Goal: Transaction & Acquisition: Purchase product/service

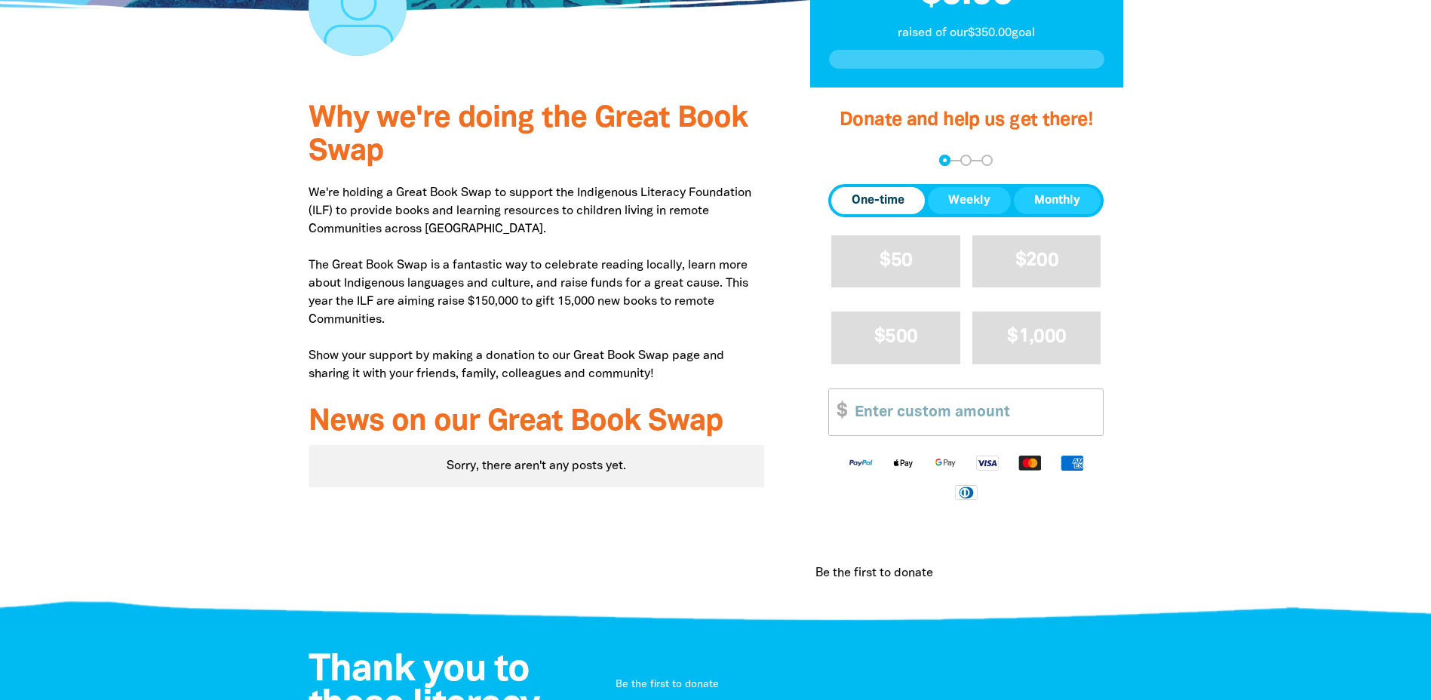
scroll to position [377, 0]
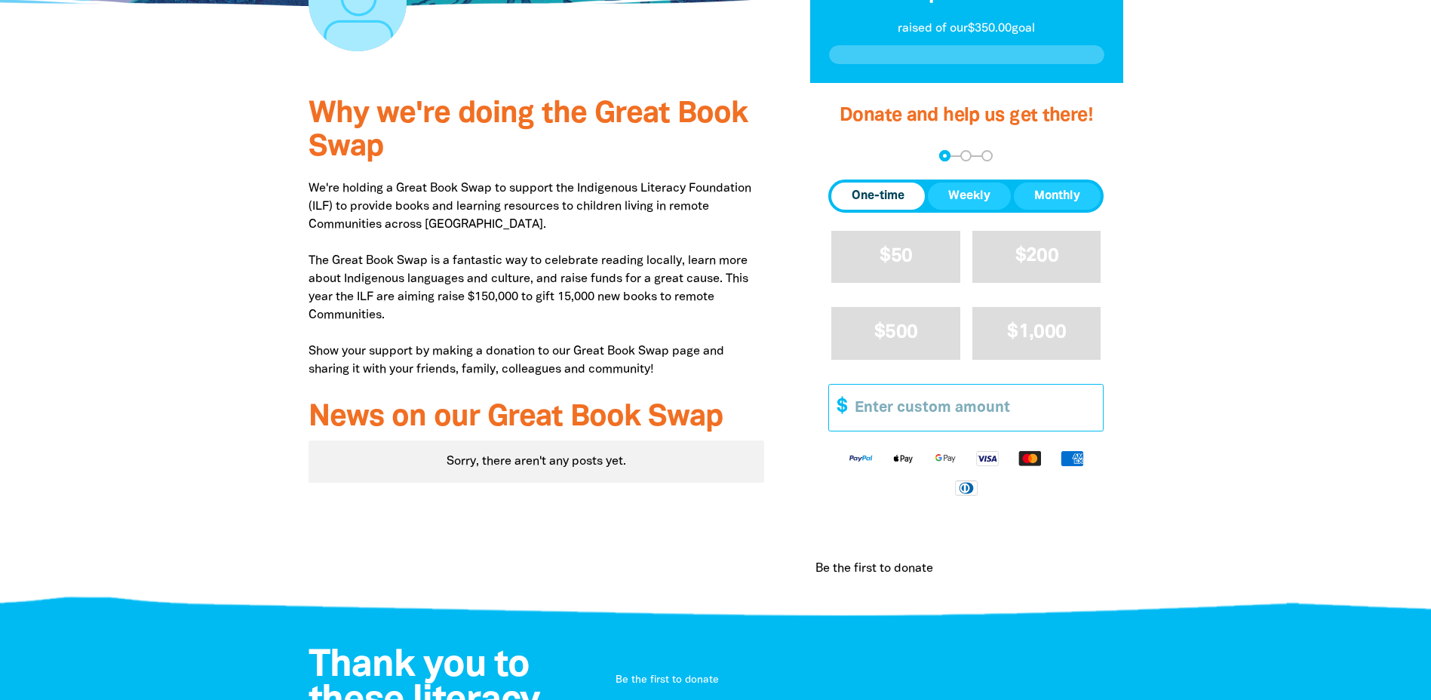
click at [908, 416] on input "Other Amount" at bounding box center [973, 408] width 259 height 46
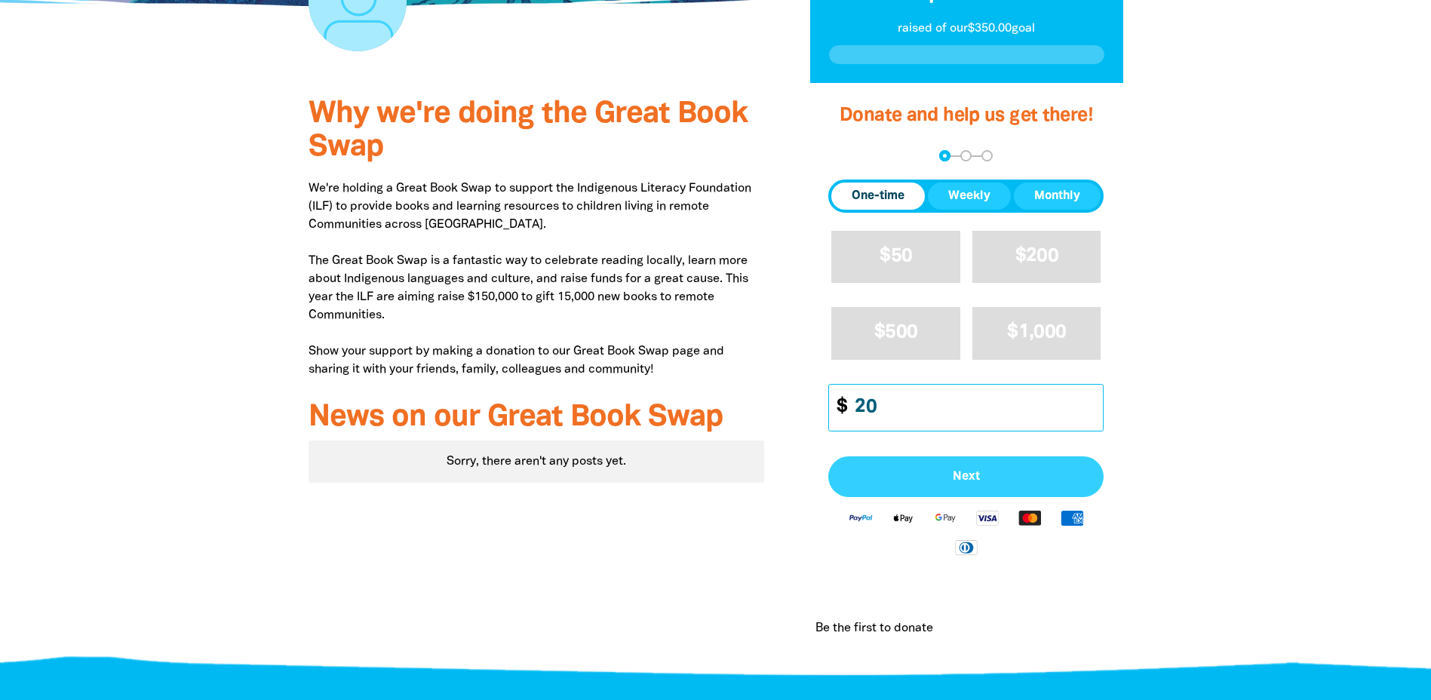
type input "20"
click at [993, 472] on span "Next" at bounding box center [966, 477] width 242 height 12
select select "AU"
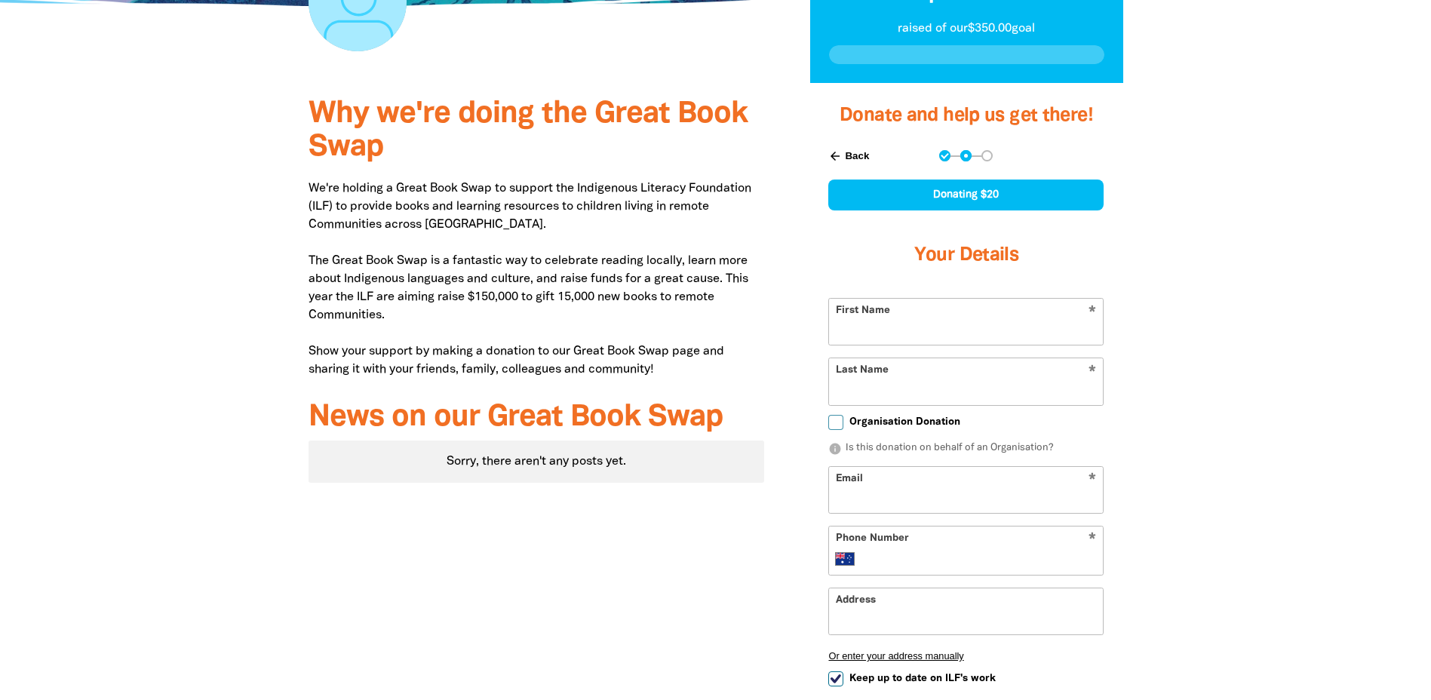
click at [996, 329] on input "First Name" at bounding box center [966, 322] width 274 height 46
type input "[PERSON_NAME]"
type input "[PERSON_NAME][EMAIL_ADDRESS][PERSON_NAME][DOMAIN_NAME]"
type input "[PHONE_NUMBER]"
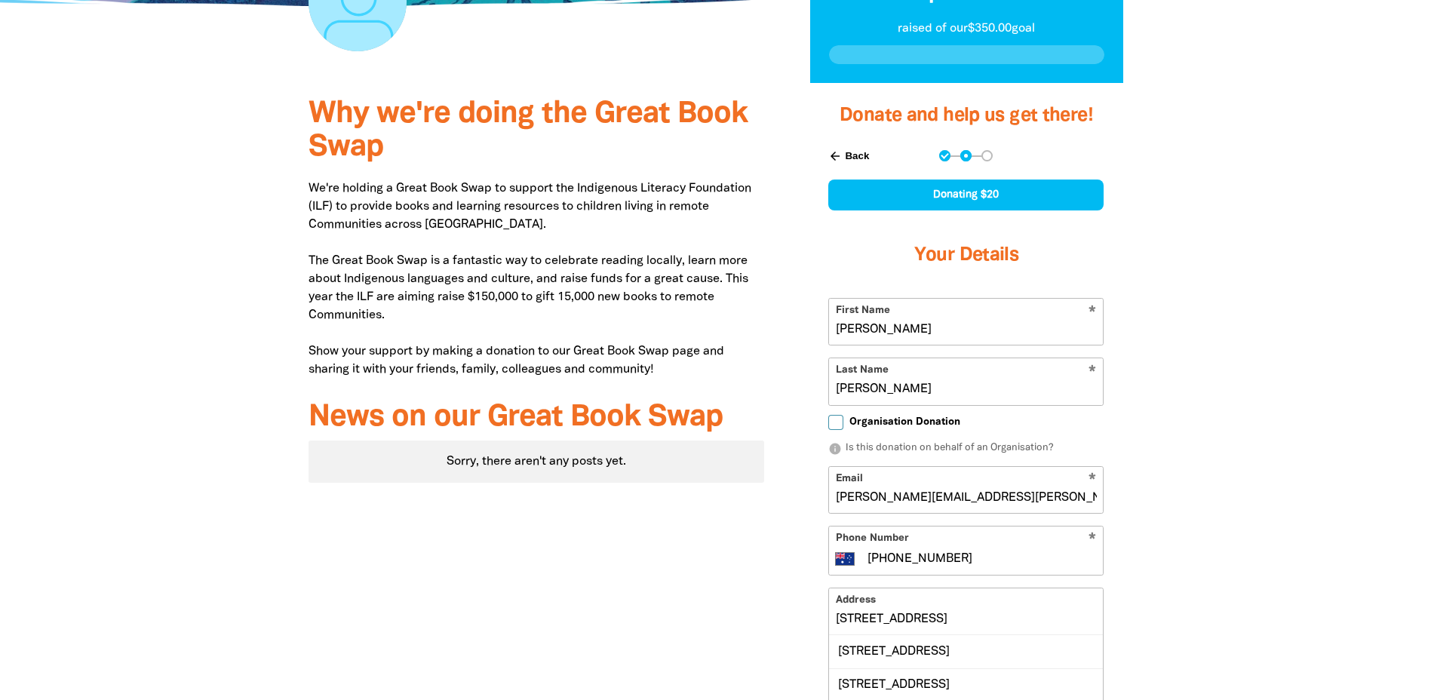
scroll to position [453, 0]
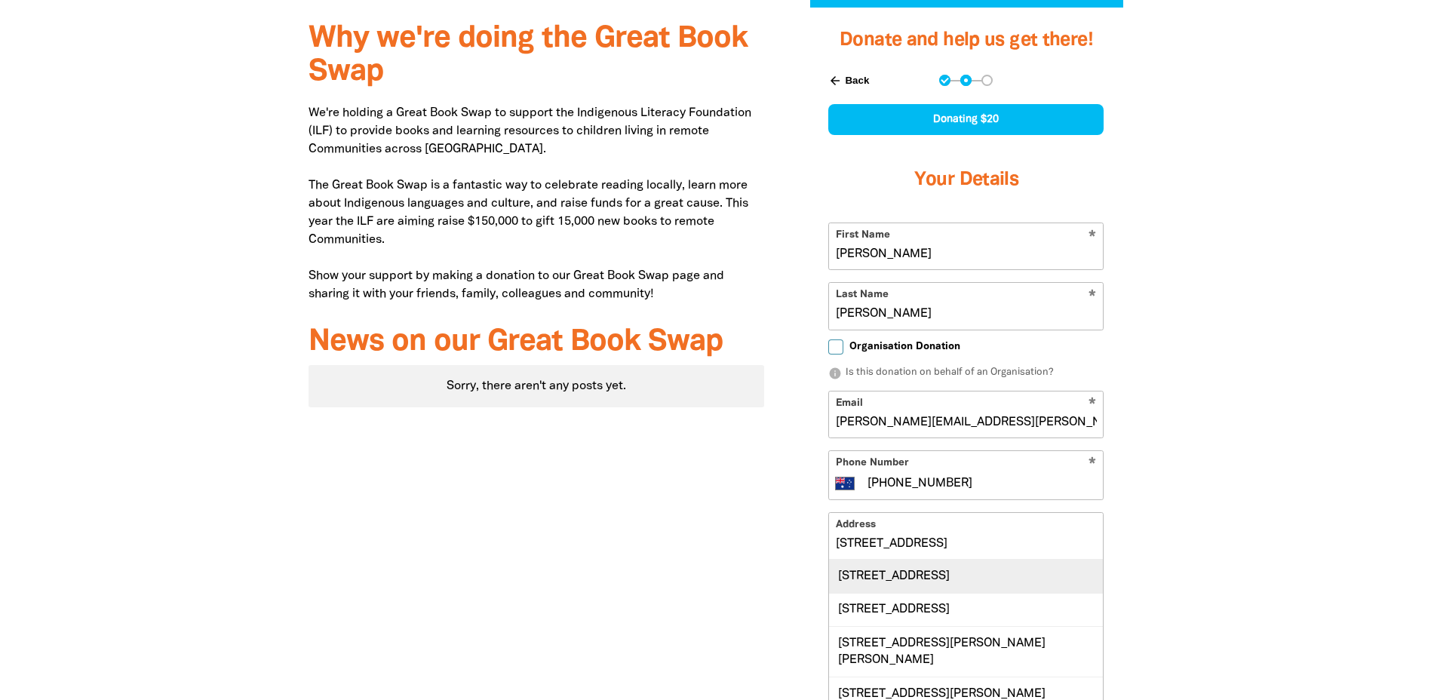
click at [936, 577] on div "[STREET_ADDRESS]" at bounding box center [966, 576] width 274 height 32
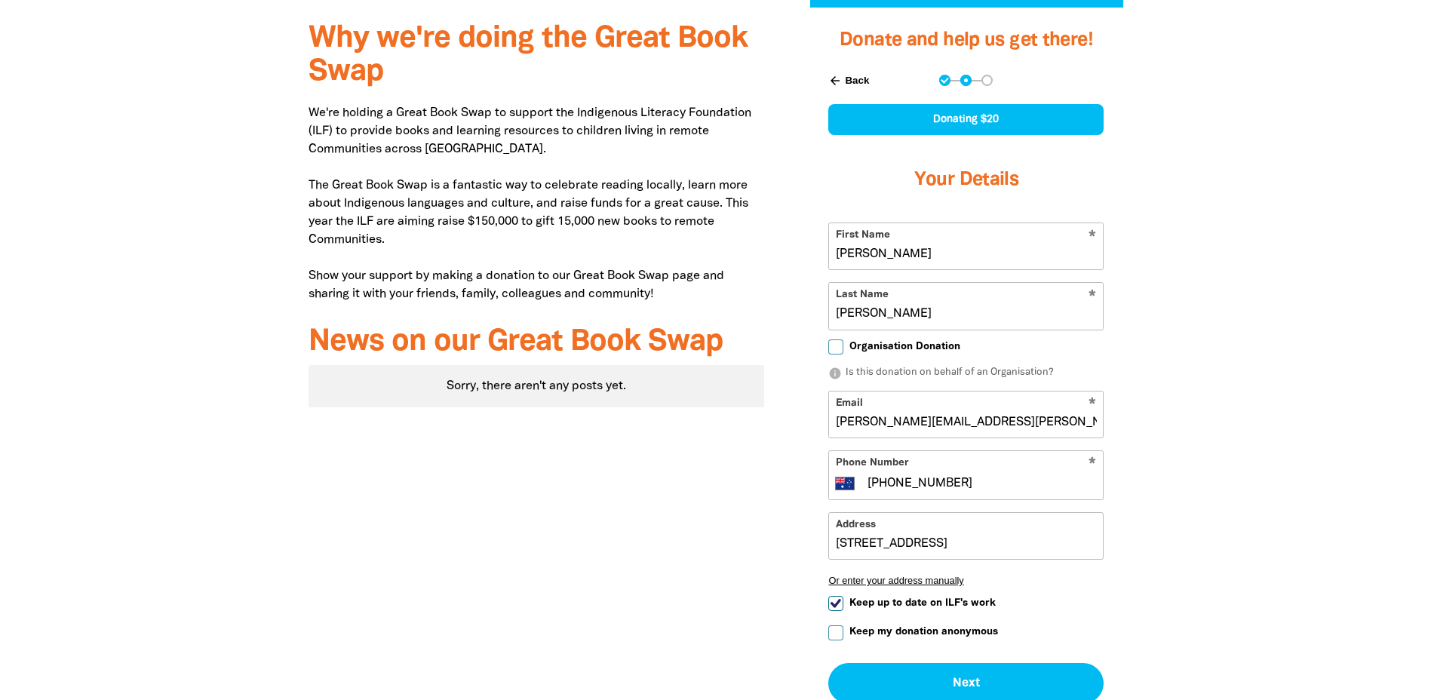
type input "[STREET_ADDRESS]"
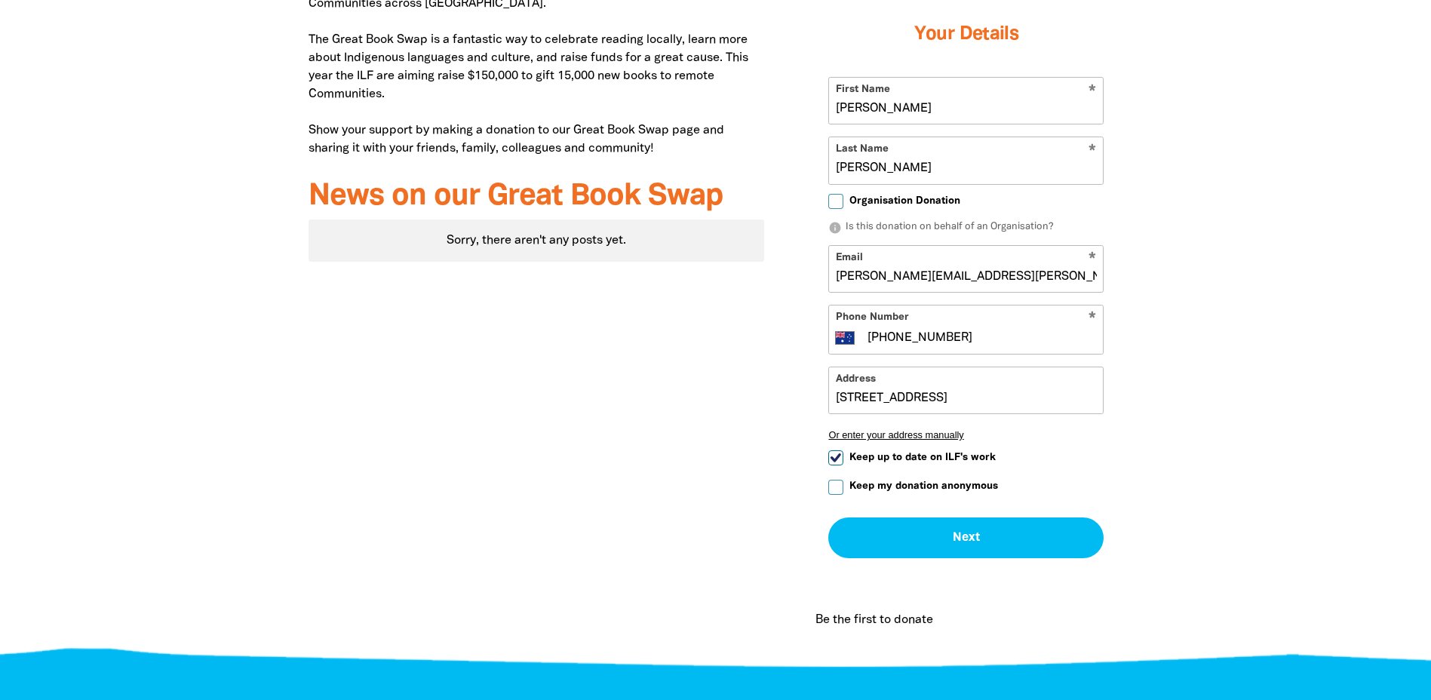
scroll to position [604, 0]
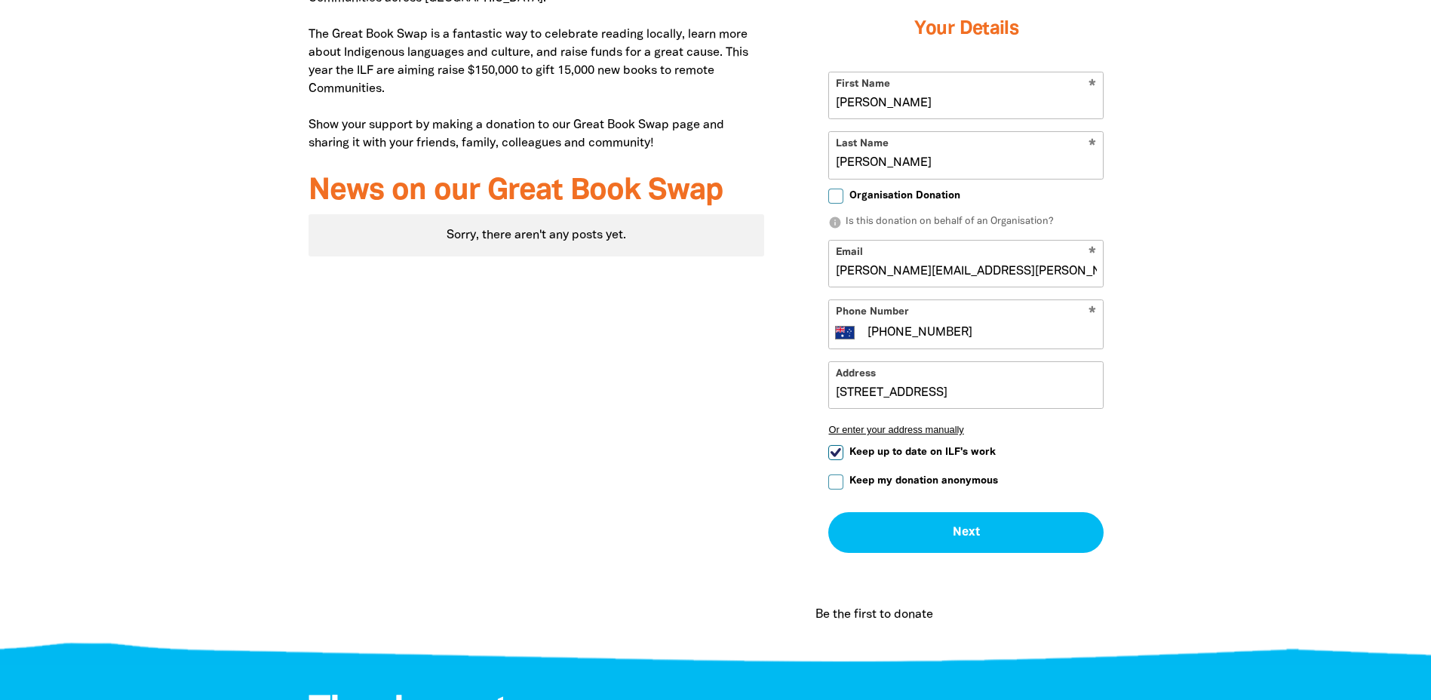
click at [839, 484] on input "Keep my donation anonymous" at bounding box center [835, 482] width 15 height 15
checkbox input "true"
click at [830, 446] on input "Keep up to date on ILF's work" at bounding box center [835, 452] width 15 height 15
checkbox input "false"
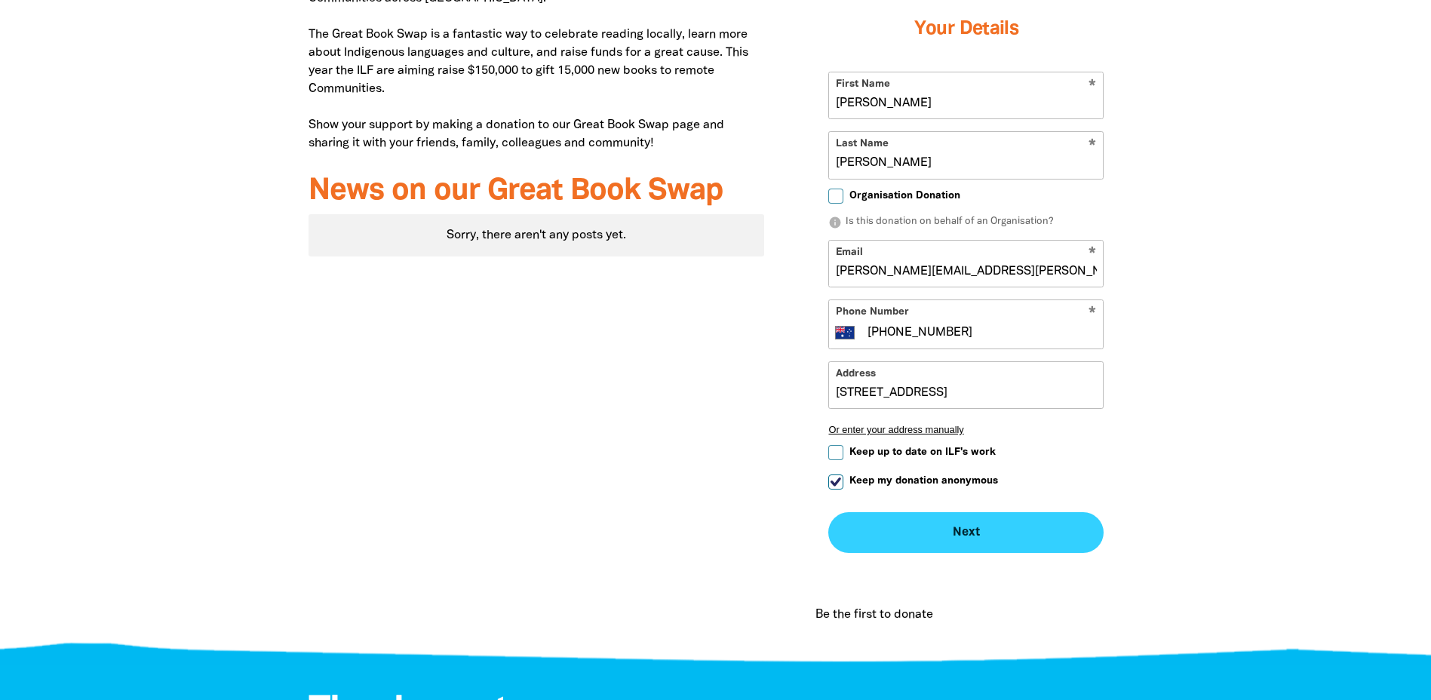
click at [999, 536] on button "Next chevron_right" at bounding box center [965, 532] width 275 height 41
checkbox input "false"
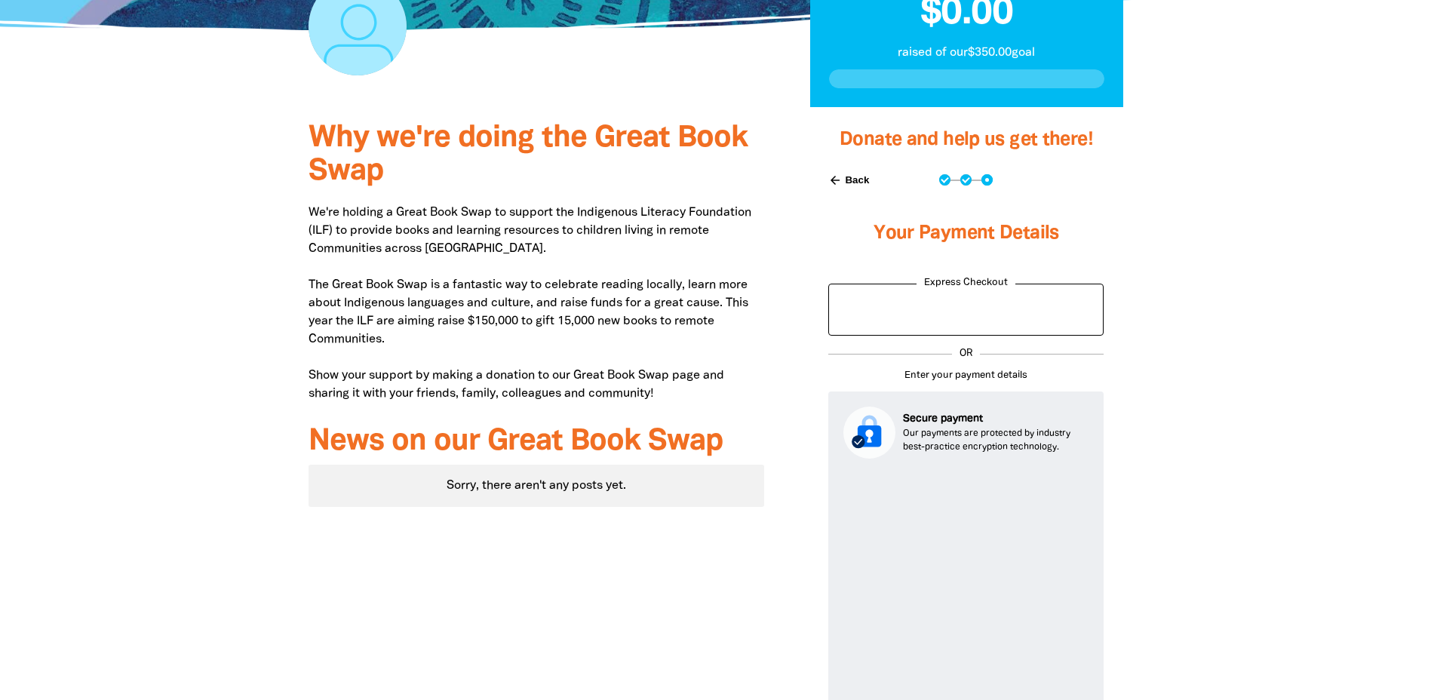
scroll to position [342, 0]
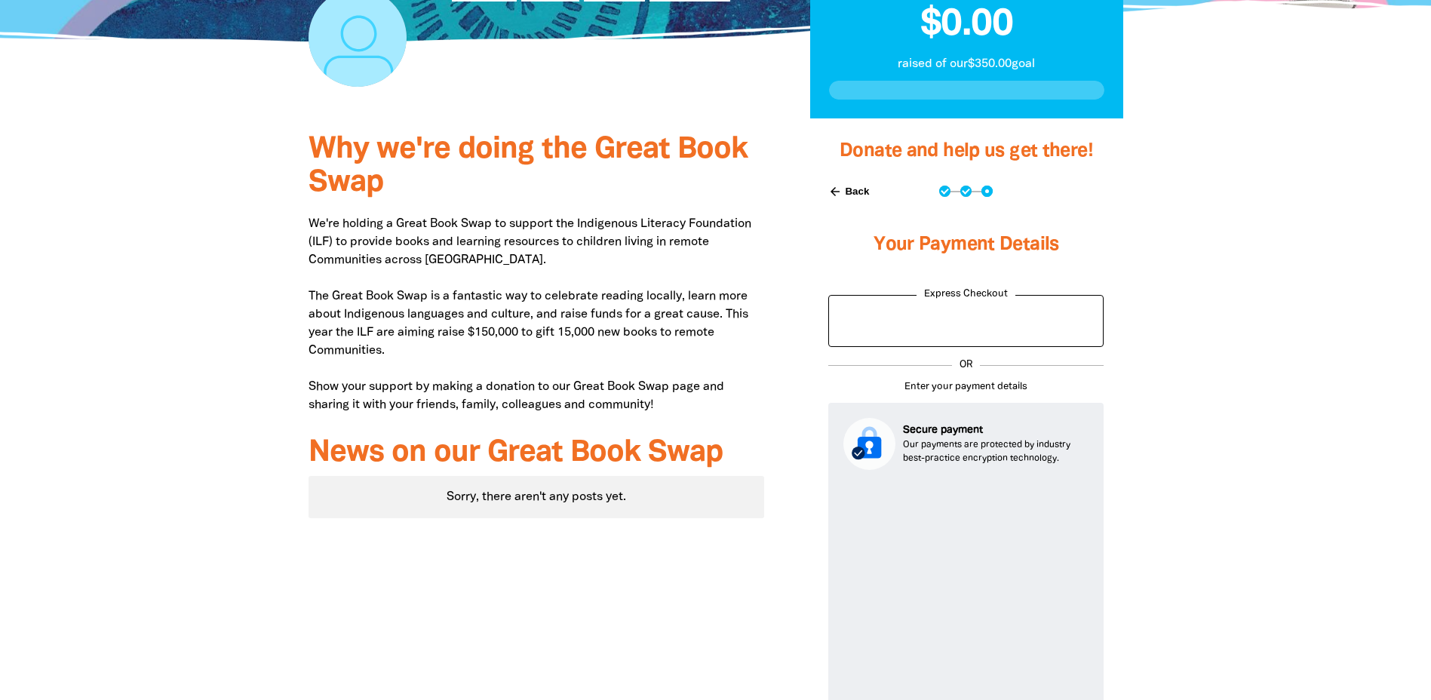
click at [856, 187] on button "arrow_back Back" at bounding box center [848, 192] width 53 height 26
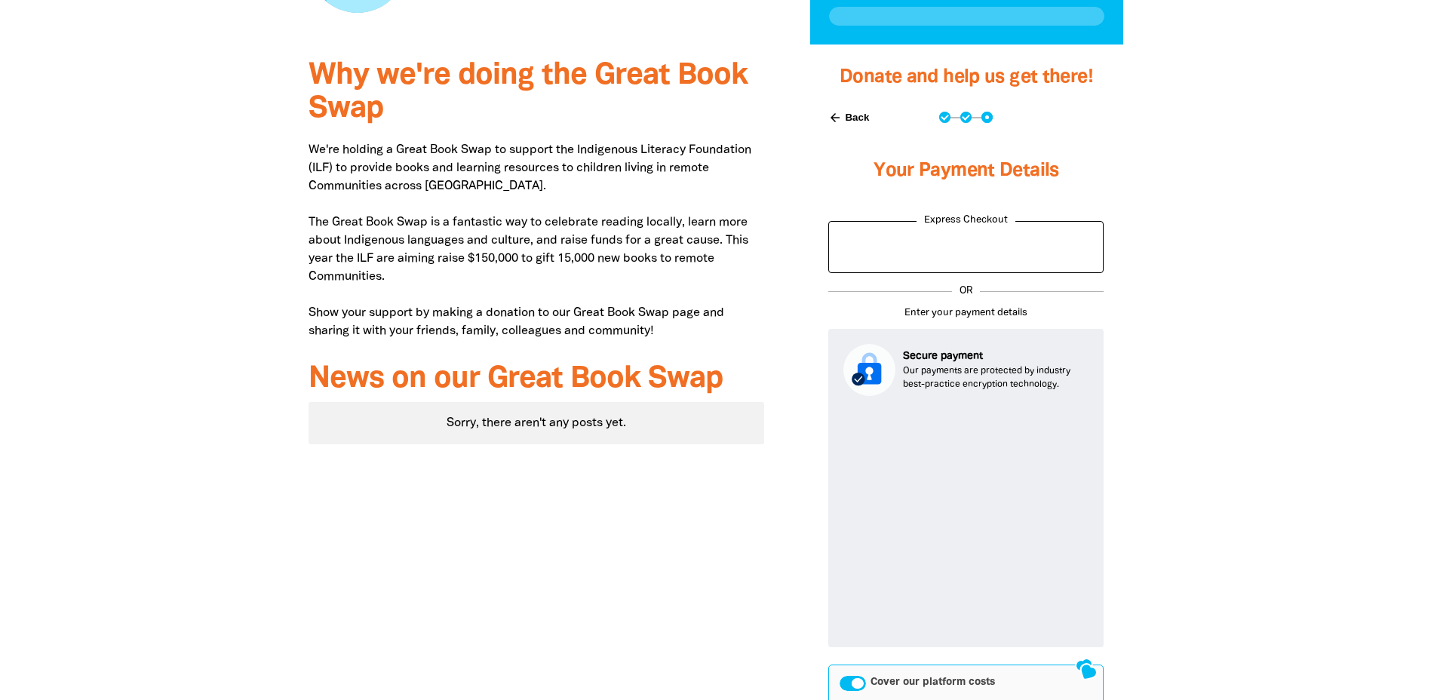
select select "AU"
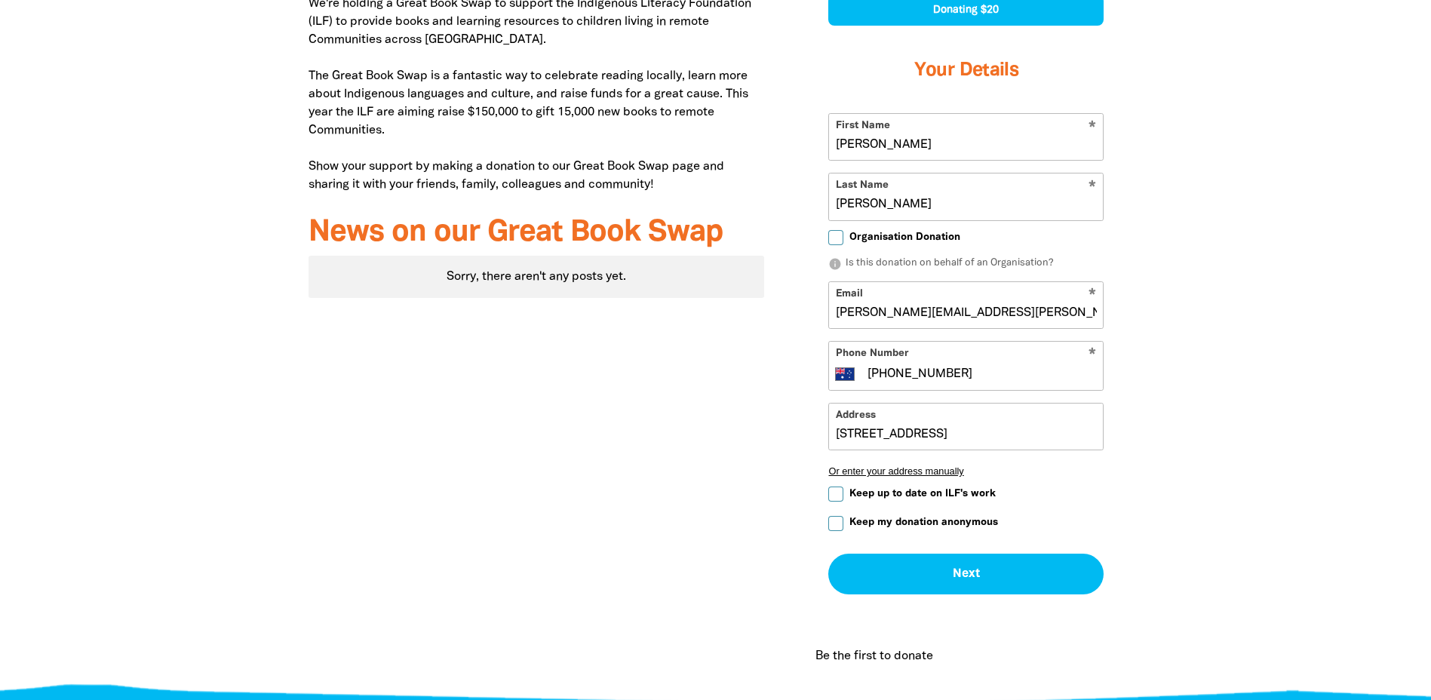
scroll to position [563, 0]
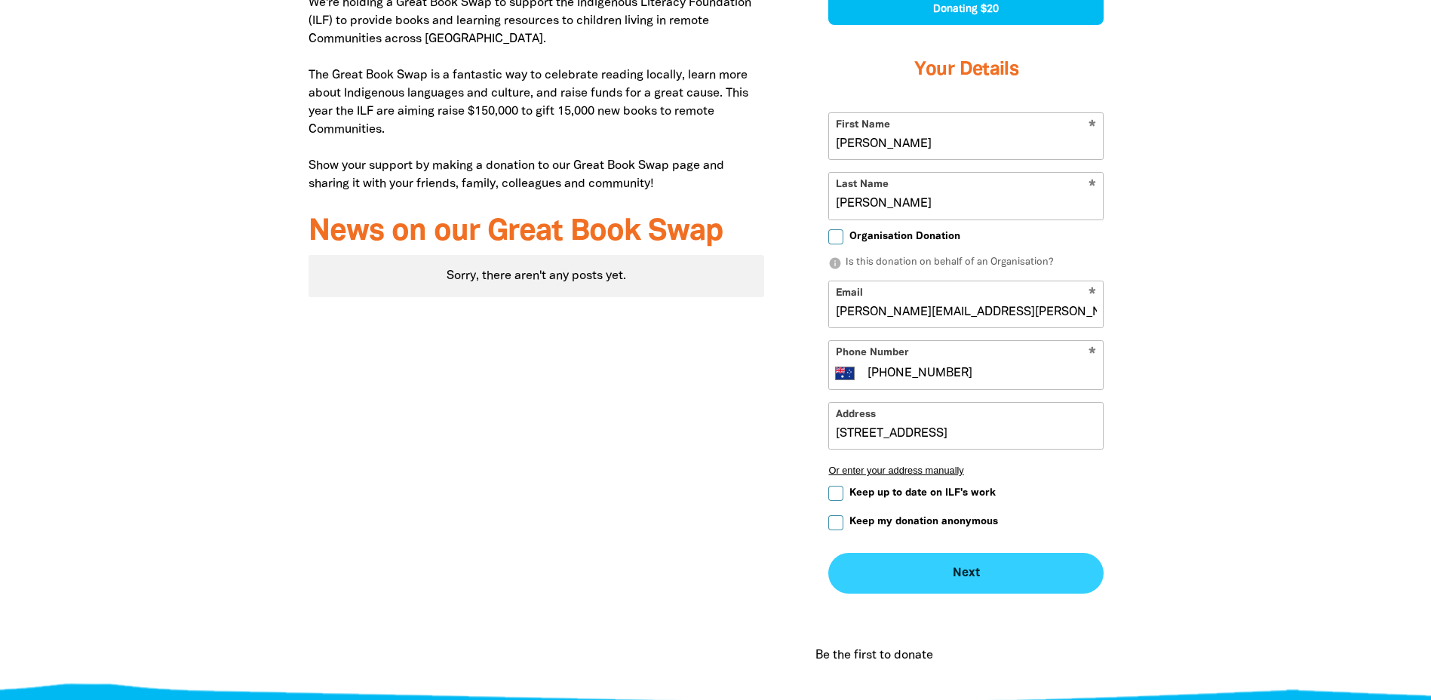
click at [1022, 571] on button "Next chevron_right" at bounding box center [965, 573] width 275 height 41
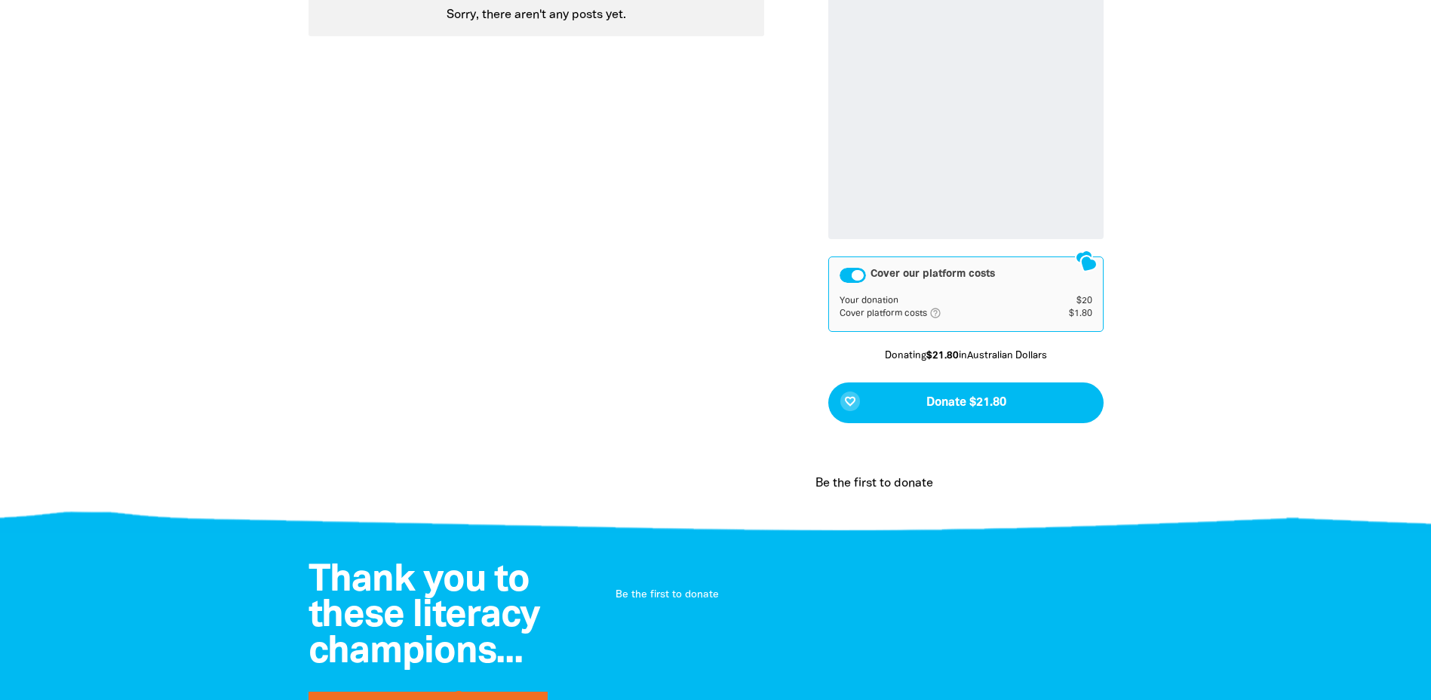
scroll to position [870, 0]
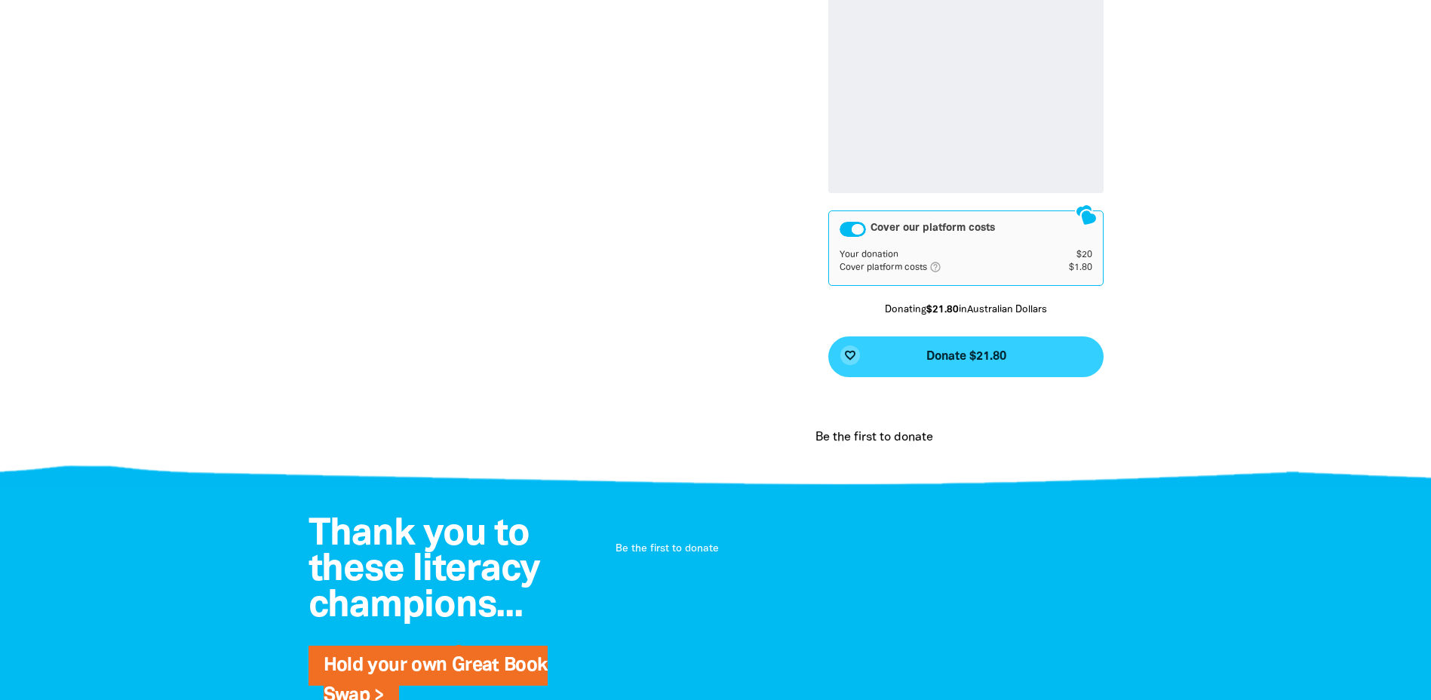
click at [1002, 367] on button "favorite_border Donate $21.80" at bounding box center [965, 356] width 275 height 41
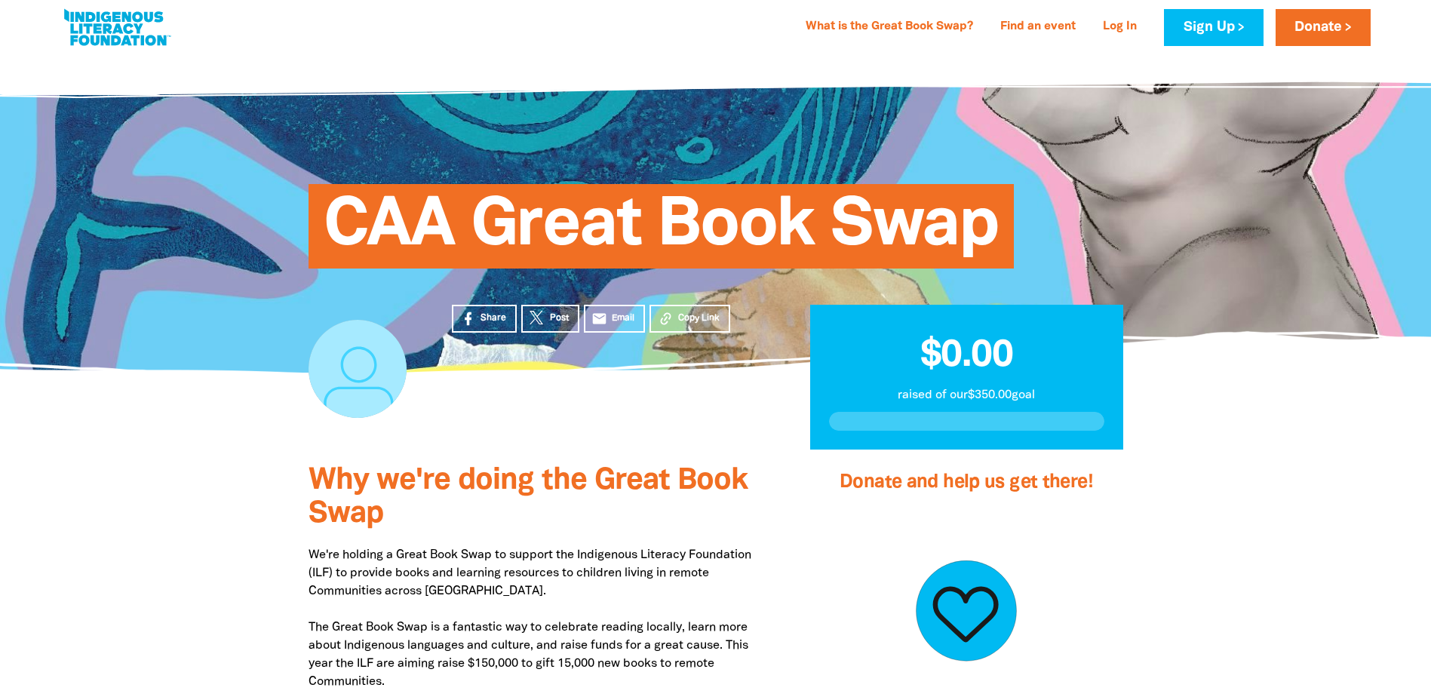
scroll to position [0, 0]
